Goal: Task Accomplishment & Management: Manage account settings

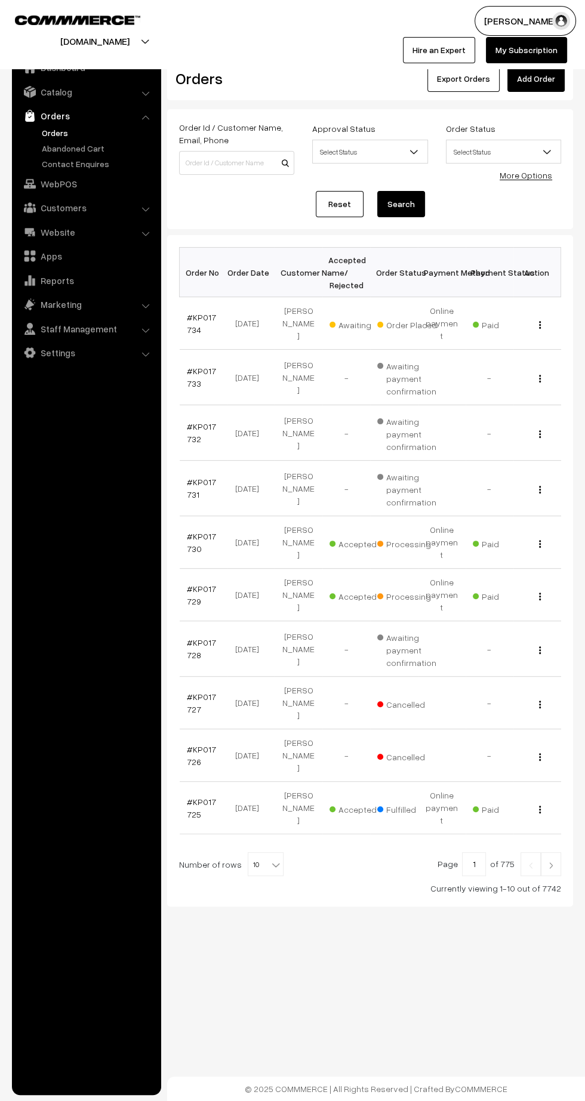
click at [190, 320] on link "#KP017734" at bounding box center [201, 323] width 29 height 23
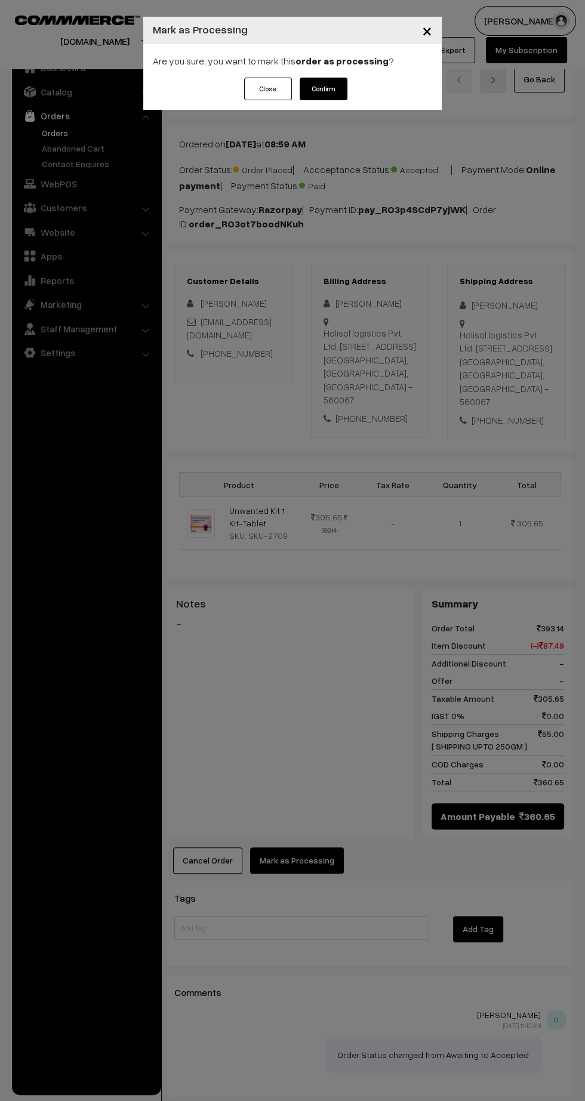
click at [333, 87] on button "Confirm" at bounding box center [324, 89] width 48 height 23
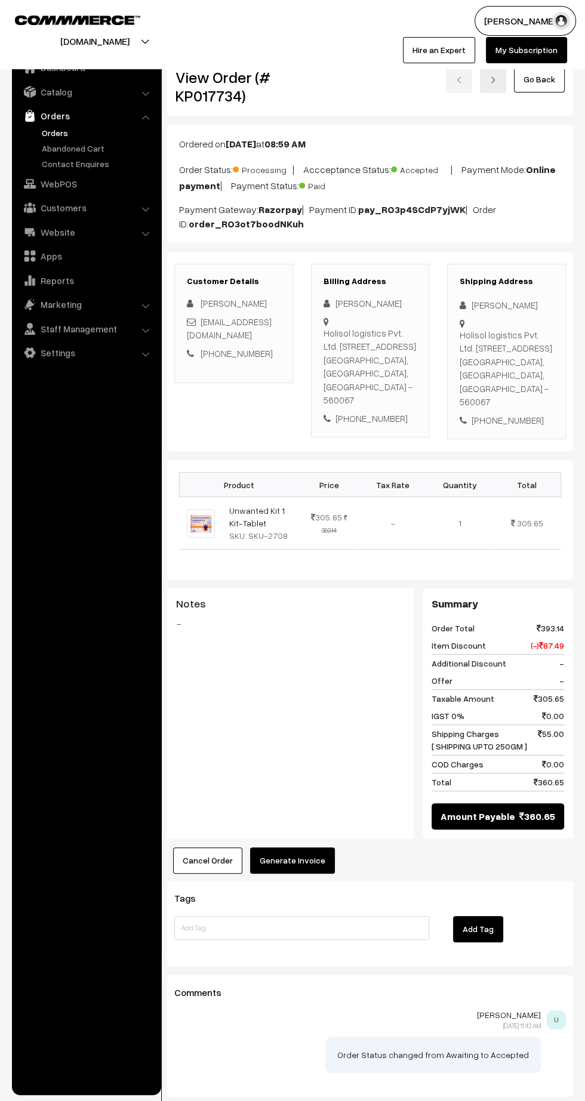
click at [304, 873] on button "Generate Invoice" at bounding box center [292, 860] width 85 height 26
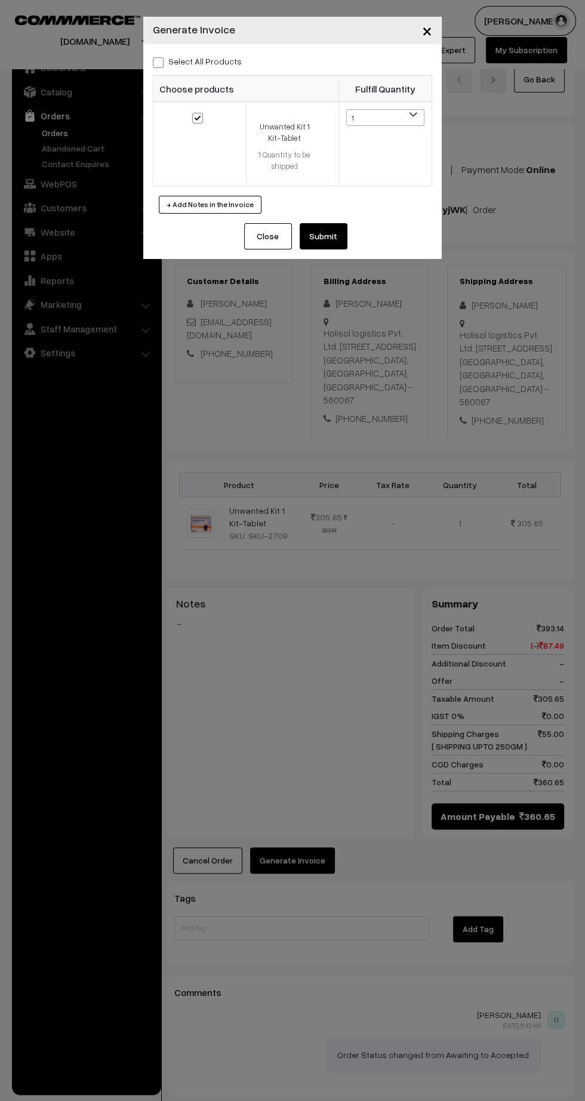
click at [331, 239] on button "Submit" at bounding box center [324, 236] width 48 height 26
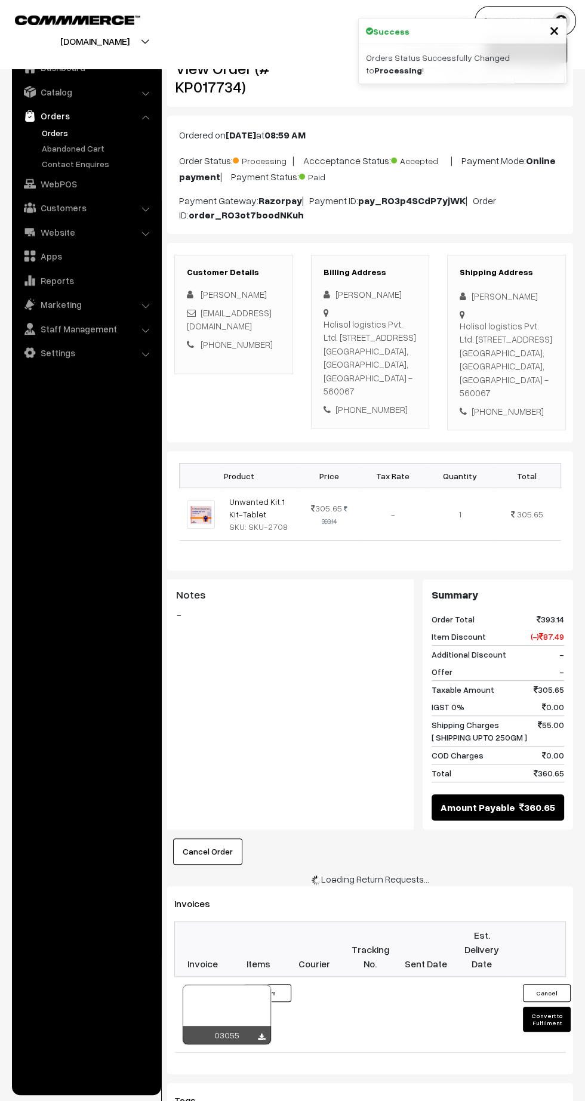
scroll to position [17, 0]
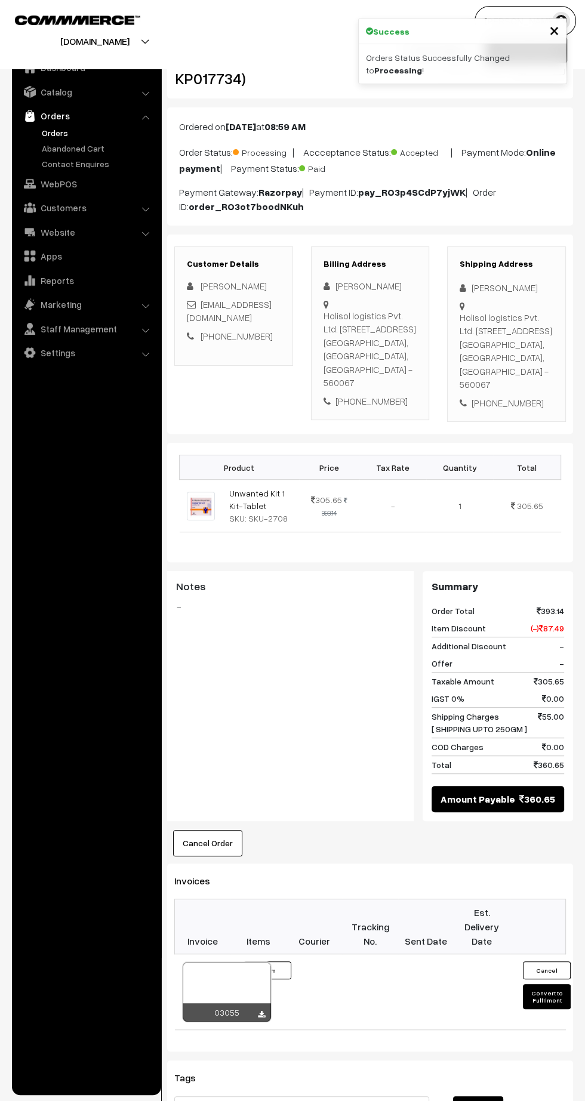
click at [261, 1018] on icon at bounding box center [261, 1015] width 7 height 8
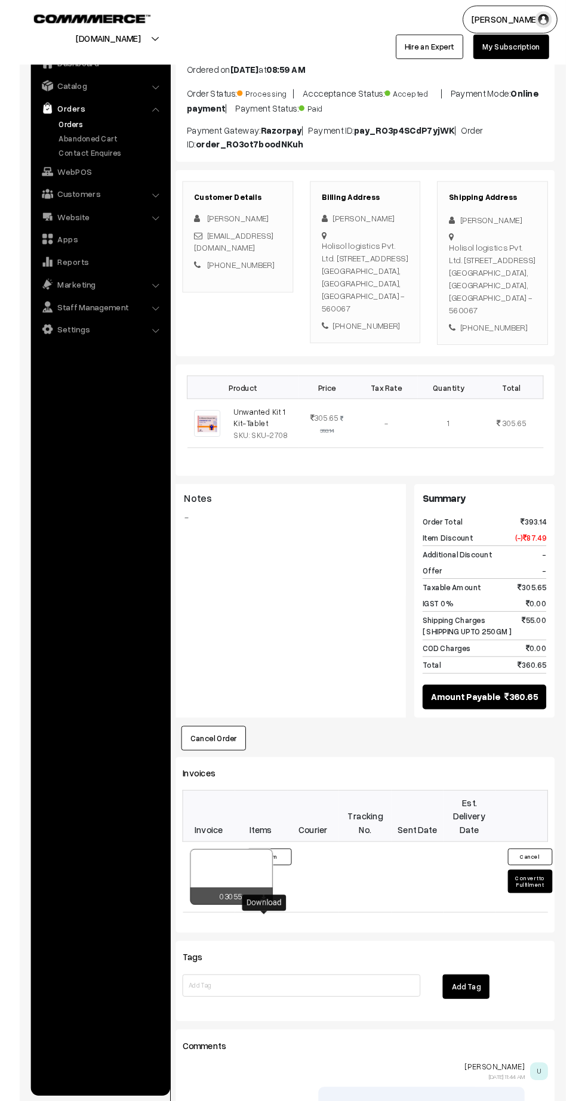
scroll to position [97, 0]
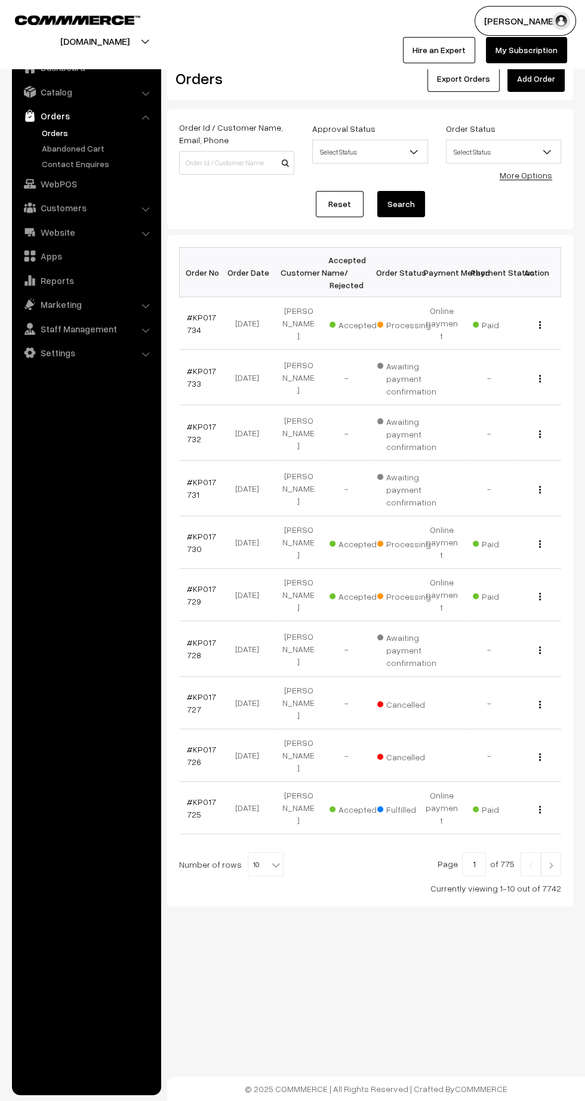
click at [195, 531] on link "#KP017730" at bounding box center [201, 542] width 29 height 23
click at [195, 584] on link "#KP017729" at bounding box center [201, 595] width 29 height 23
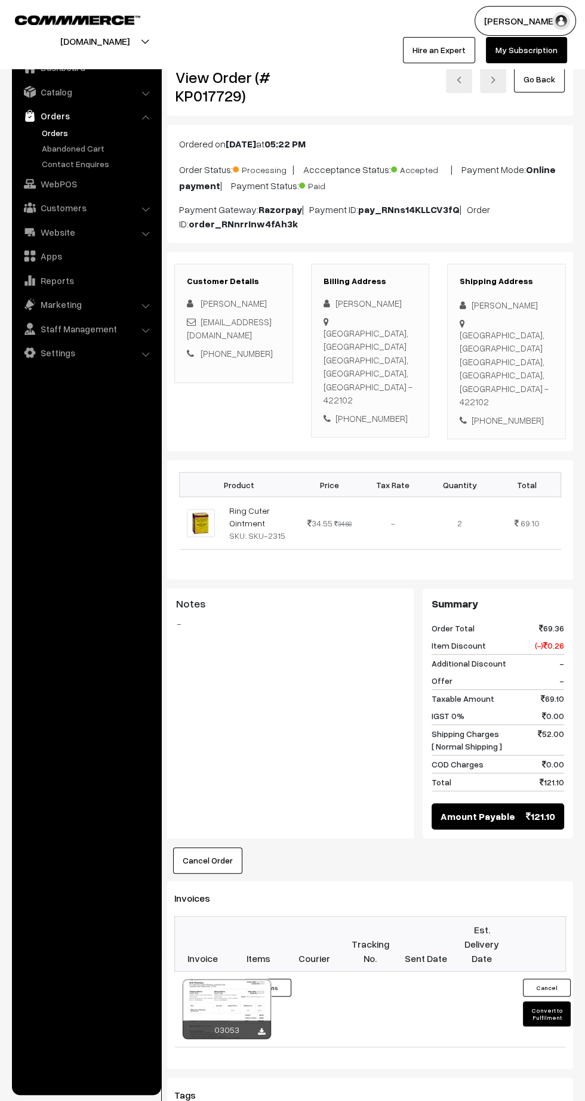
click at [258, 1028] on icon at bounding box center [261, 1032] width 7 height 8
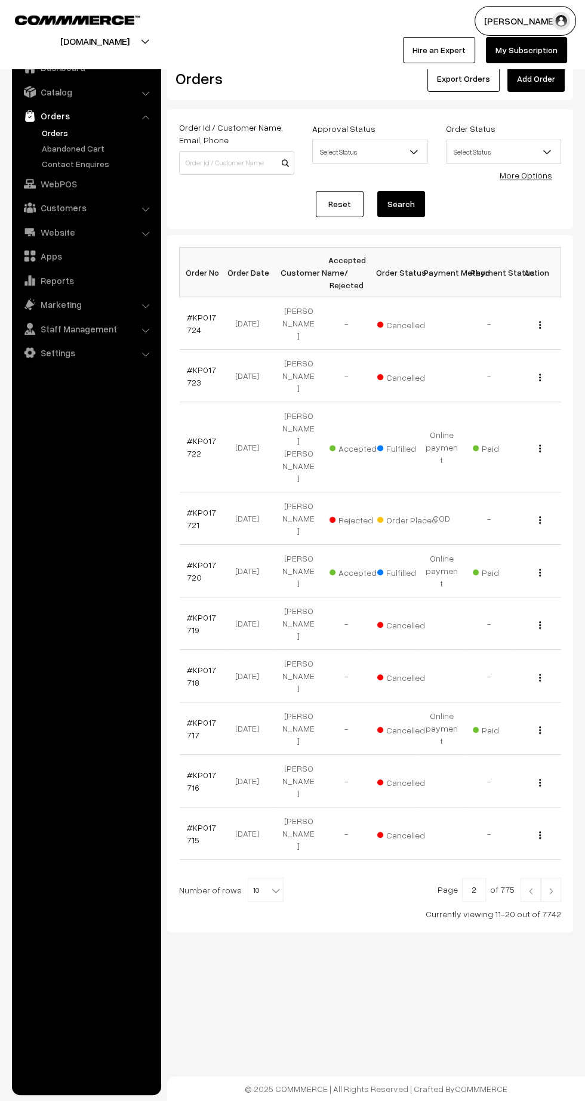
click at [551, 887] on img at bounding box center [550, 890] width 11 height 7
